Goal: Task Accomplishment & Management: Complete application form

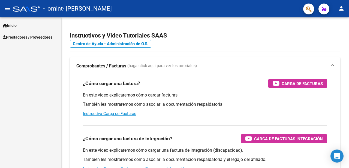
click at [43, 38] on span "Prestadores / Proveedores" at bounding box center [28, 37] width 50 height 6
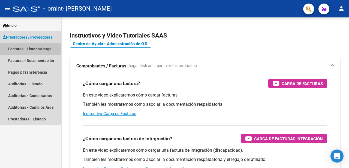
click at [40, 52] on link "Facturas - Listado/Carga" at bounding box center [30, 49] width 61 height 12
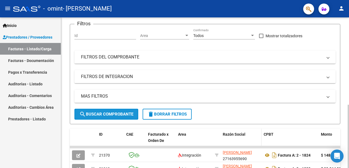
drag, startPoint x: 113, startPoint y: 112, endPoint x: 222, endPoint y: 134, distance: 110.4
click at [222, 134] on div "Video tutorial PRESTADORES -> Listado de CPBTs Emitidos por Prestadores / Prove…" at bounding box center [205, 136] width 270 height 329
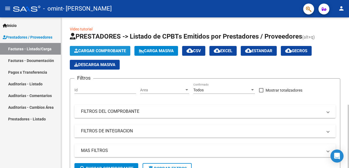
click at [106, 50] on span "Cargar Comprobante" at bounding box center [100, 51] width 52 height 5
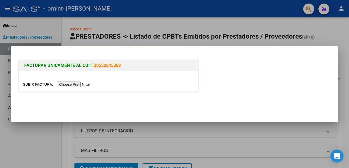
click at [85, 86] on input "file" at bounding box center [57, 85] width 69 height 6
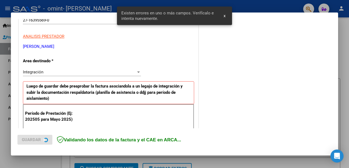
scroll to position [131, 0]
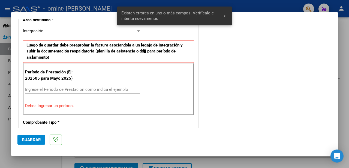
drag, startPoint x: 116, startPoint y: 95, endPoint x: 117, endPoint y: 86, distance: 8.3
click at [116, 93] on div "Ingrese el Período de Prestación como indica el ejemplo" at bounding box center [82, 92] width 115 height 13
click at [117, 86] on div "Ingrese el Período de Prestación como indica el ejemplo" at bounding box center [82, 90] width 115 height 8
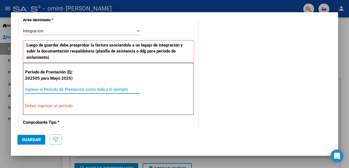
click at [121, 88] on input "Ingrese el Período de Prestación como indica el ejemplo" at bounding box center [82, 89] width 115 height 5
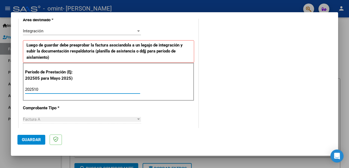
type input "202510"
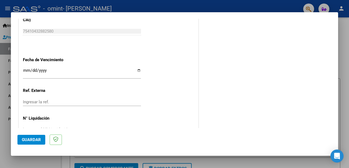
scroll to position [375, 0]
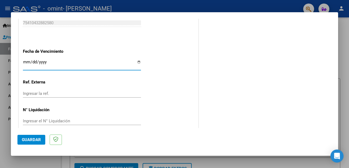
click at [76, 60] on input "Ingresar la fecha" at bounding box center [82, 64] width 118 height 9
click at [136, 60] on input "Ingresar la fecha" at bounding box center [82, 64] width 118 height 9
type input "[DATE]"
click at [49, 117] on div "Ingresar el N° Liquidación" at bounding box center [82, 121] width 118 height 8
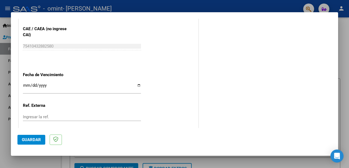
scroll to position [347, 0]
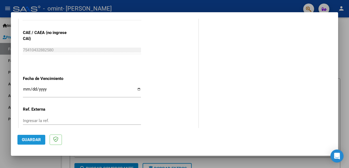
click at [35, 141] on span "Guardar" at bounding box center [31, 140] width 19 height 5
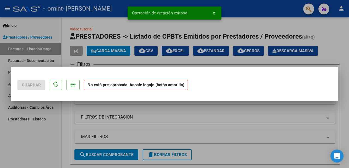
scroll to position [0, 0]
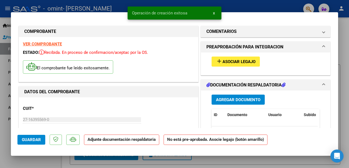
click at [253, 62] on span "Asociar Legajo" at bounding box center [238, 61] width 33 height 5
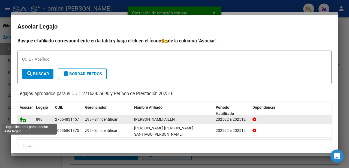
click at [24, 119] on icon at bounding box center [23, 120] width 7 height 6
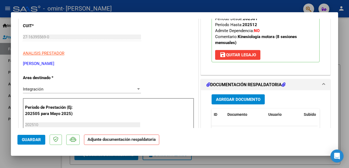
scroll to position [109, 0]
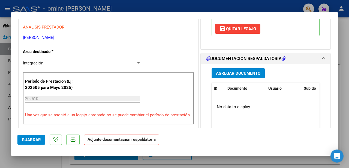
click at [241, 73] on span "Agregar Documento" at bounding box center [238, 73] width 44 height 5
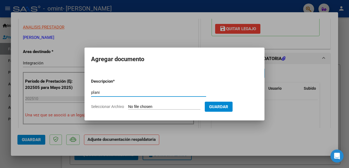
type input "planilla de asistencia"
click at [120, 106] on span "Seleccionar Archivo" at bounding box center [107, 107] width 33 height 4
click at [128, 106] on input "Seleccionar Archivo" at bounding box center [164, 107] width 72 height 5
type input "C:\fakepath\planilla cibeira-SEP.pdf"
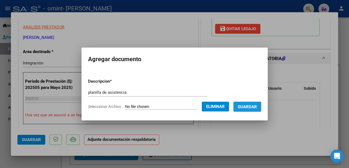
click at [247, 110] on button "Guardar" at bounding box center [247, 107] width 28 height 10
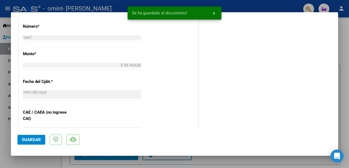
scroll to position [272, 0]
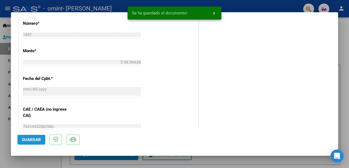
click at [35, 141] on span "Guardar" at bounding box center [31, 140] width 19 height 5
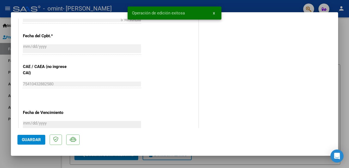
scroll to position [383, 0]
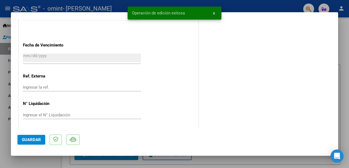
click at [349, 57] on div at bounding box center [174, 84] width 349 height 168
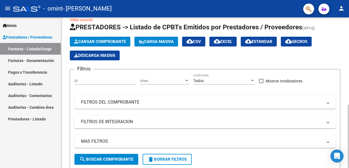
scroll to position [0, 0]
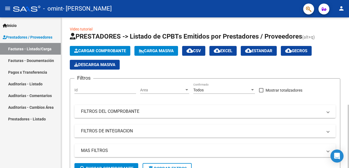
click at [106, 50] on span "Cargar Comprobante" at bounding box center [100, 51] width 52 height 5
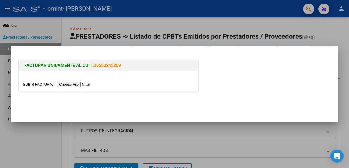
click at [63, 84] on input "file" at bounding box center [57, 85] width 69 height 6
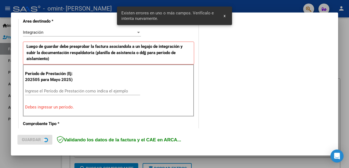
scroll to position [131, 0]
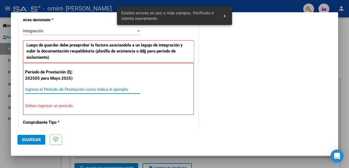
click at [111, 90] on input "Ingrese el Período de Prestación como indica el ejemplo" at bounding box center [82, 89] width 115 height 5
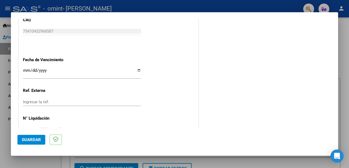
scroll to position [375, 0]
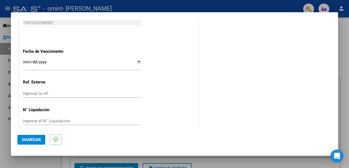
type input "202510"
click at [137, 60] on input "Ingresar la fecha" at bounding box center [82, 64] width 118 height 9
type input "[DATE]"
click at [38, 140] on span "Guardar" at bounding box center [31, 140] width 19 height 5
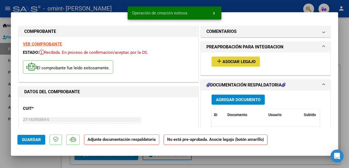
click at [231, 64] on button "add Asociar Legajo" at bounding box center [235, 62] width 48 height 10
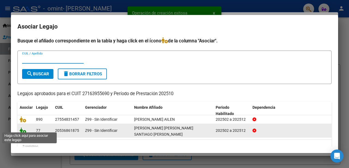
click at [25, 130] on icon at bounding box center [23, 131] width 7 height 6
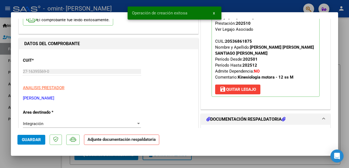
scroll to position [136, 0]
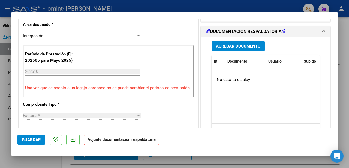
click at [241, 48] on span "Agregar Documento" at bounding box center [238, 46] width 44 height 5
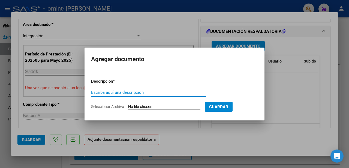
click at [153, 93] on input "Escriba aquí una descripcion" at bounding box center [148, 92] width 115 height 5
type input "planilla de asistencia"
click at [109, 103] on form "Descripcion * planilla de asistencia Escriba aquí una descripcion Seleccionar A…" at bounding box center [174, 94] width 167 height 40
click at [113, 105] on span "Seleccionar Archivo" at bounding box center [107, 107] width 33 height 4
click at [128, 105] on input "Seleccionar Archivo" at bounding box center [164, 107] width 72 height 5
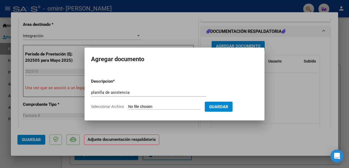
type input "C:\fakepath\planilla [PERSON_NAME]-SEP.pdf"
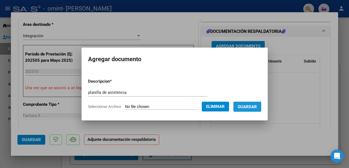
click at [245, 110] on button "Guardar" at bounding box center [247, 107] width 28 height 10
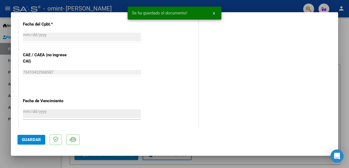
scroll to position [383, 0]
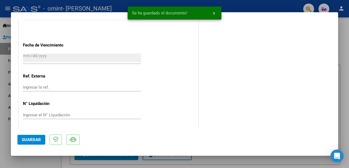
click at [36, 141] on span "Guardar" at bounding box center [31, 140] width 19 height 5
